Goal: Information Seeking & Learning: Find specific page/section

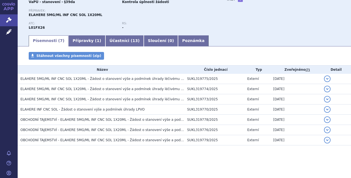
scroll to position [54, 0]
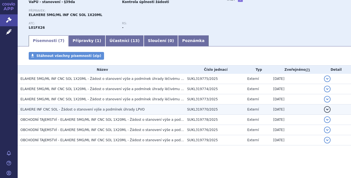
click at [112, 110] on span "ELAHERE INF CNC SOL - Žádost o stanovení výše a podmínek úhrady LPVO" at bounding box center [82, 109] width 124 height 4
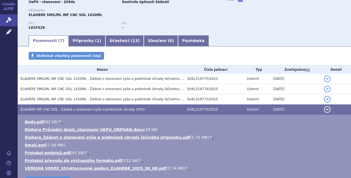
click at [209, 136] on link "🔍" at bounding box center [211, 137] width 5 height 4
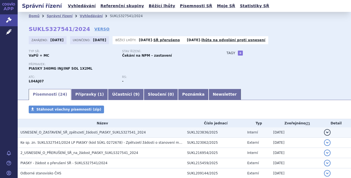
click at [151, 131] on h3 "USNESENÍ_O_ZASTAVENÍ_SŘ_zpětvzetí_žádosti_PIASKY_SUKLS327541_2024" at bounding box center [102, 132] width 164 height 6
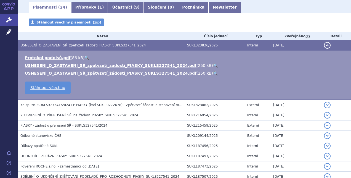
scroll to position [89, 0]
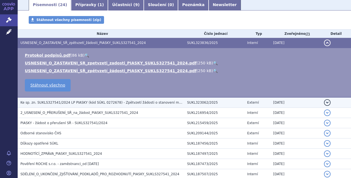
click at [149, 100] on span "Ke sp. zn. SUKLS327541/2024 LP PIASKY (kód SÚKL 0272678) - Zpětvzetí žádosti o …" at bounding box center [128, 102] width 217 height 4
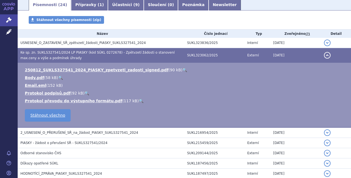
click at [182, 69] on link "🔍" at bounding box center [184, 70] width 5 height 4
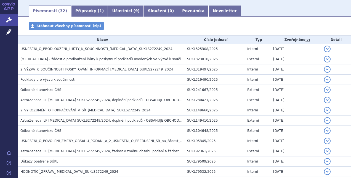
scroll to position [103, 0]
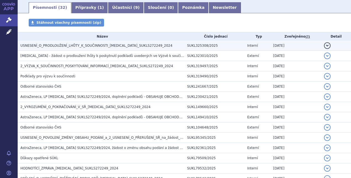
click at [105, 45] on span "USNESENÍ_O_PRODLOUŽENÍ_LHŮTY_K_SOUČINNOSTI_[MEDICAL_DATA]_SUKLS272249_2024" at bounding box center [96, 46] width 152 height 4
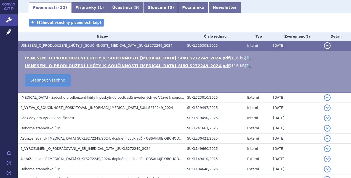
click at [246, 59] on link "🔍" at bounding box center [248, 58] width 5 height 4
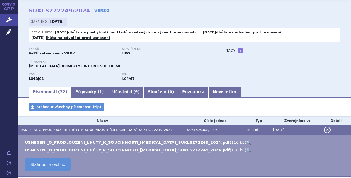
scroll to position [19, 0]
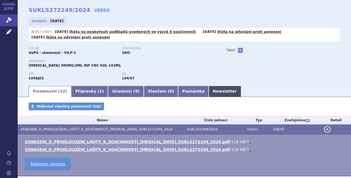
click at [209, 92] on link "Newsletter" at bounding box center [225, 91] width 32 height 11
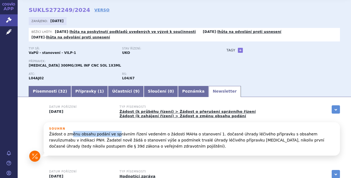
drag, startPoint x: 69, startPoint y: 135, endPoint x: 113, endPoint y: 136, distance: 44.1
click at [113, 136] on p "Žádost o změnu obsahu podání ve správním řízení vedeném o žádosti MAHa o stanov…" at bounding box center [191, 140] width 285 height 18
drag, startPoint x: 113, startPoint y: 136, endPoint x: 131, endPoint y: 137, distance: 17.7
click at [131, 137] on p "Žádost o změnu obsahu podání ve správním řízení vedeném o žádosti MAHa o stanov…" at bounding box center [191, 140] width 285 height 18
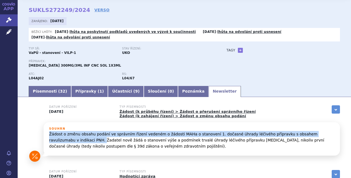
drag, startPoint x: 50, startPoint y: 134, endPoint x: 58, endPoint y: 140, distance: 10.6
click at [58, 140] on p "Žádost o změnu obsahu podání ve správním řízení vedeném o žádosti MAHa o stanov…" at bounding box center [191, 140] width 285 height 18
copy p "Žádost o změnu obsahu podání ve správním řízení vedeném o žádosti MAHa o stanov…"
